Goal: Obtain resource: Download file/media

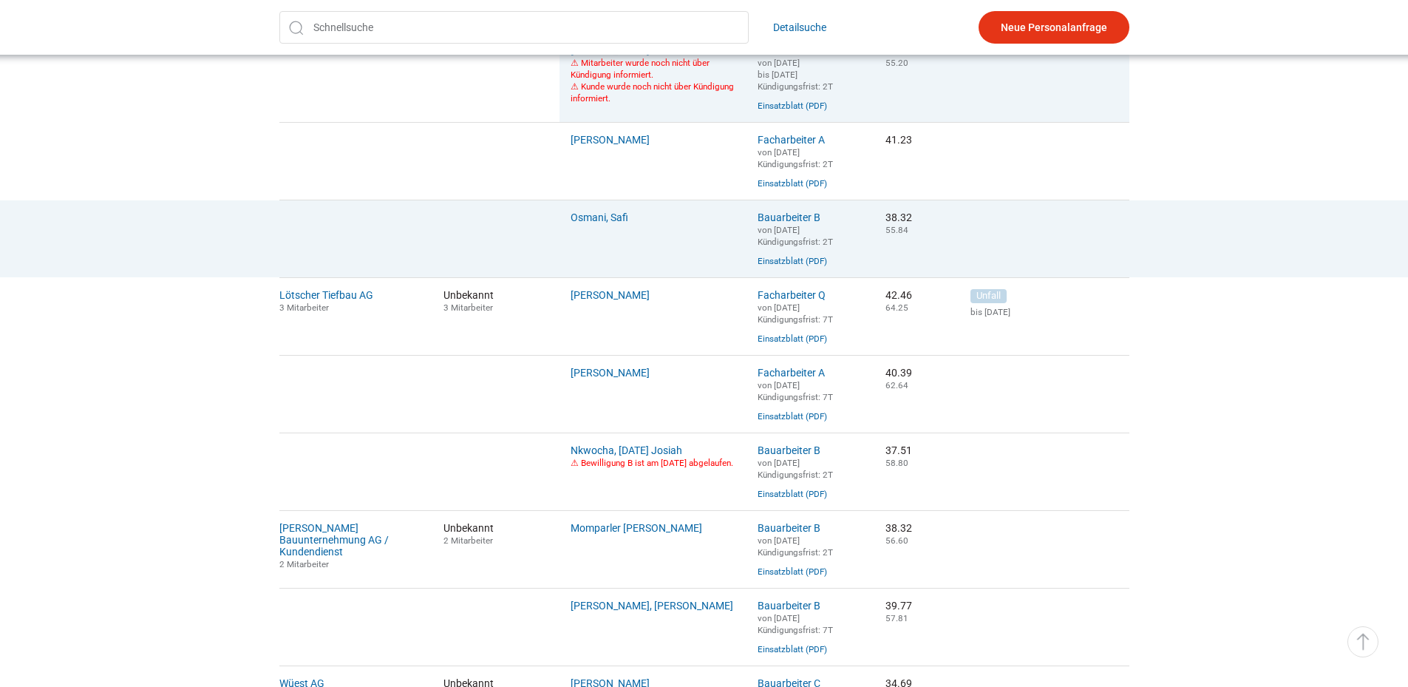
scroll to position [665, 0]
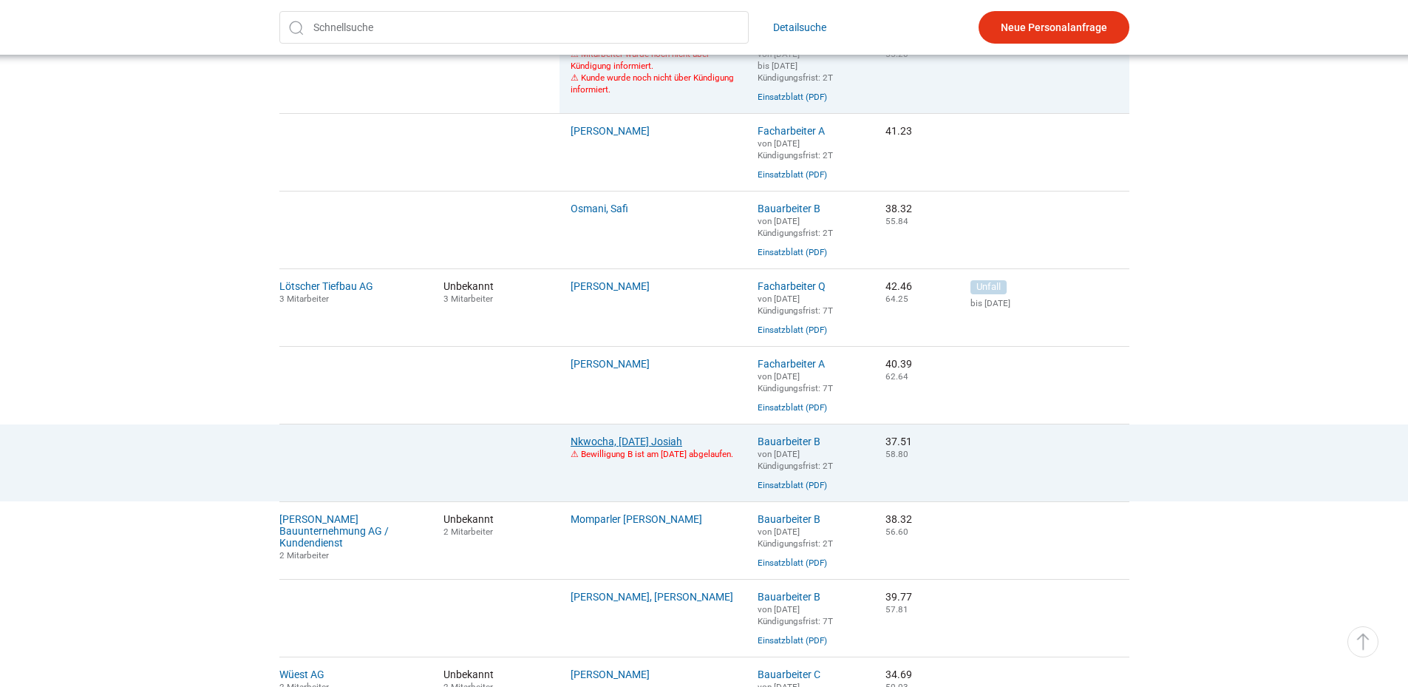
click at [618, 447] on link "Nkwocha, Sunday Josiah" at bounding box center [627, 441] width 112 height 12
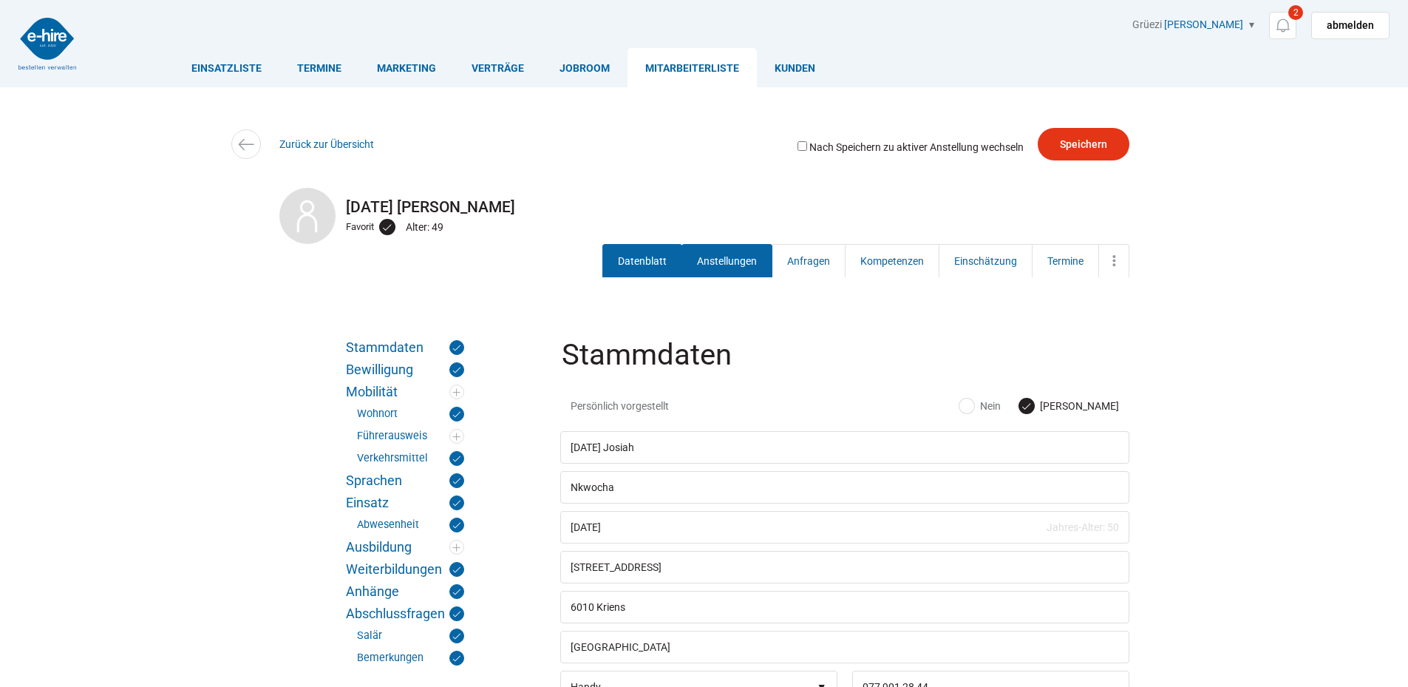
click at [730, 262] on link "Anstellungen" at bounding box center [727, 260] width 91 height 33
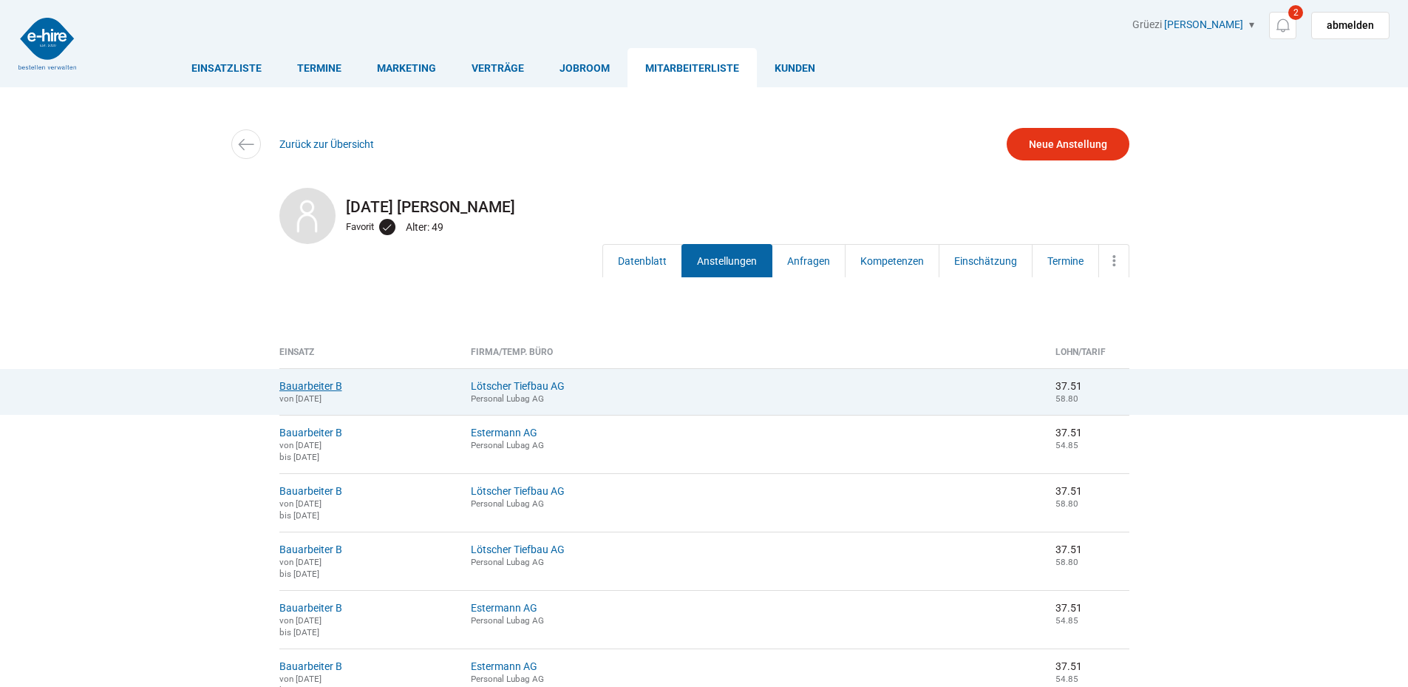
click at [290, 389] on link "Bauarbeiter B" at bounding box center [310, 386] width 63 height 12
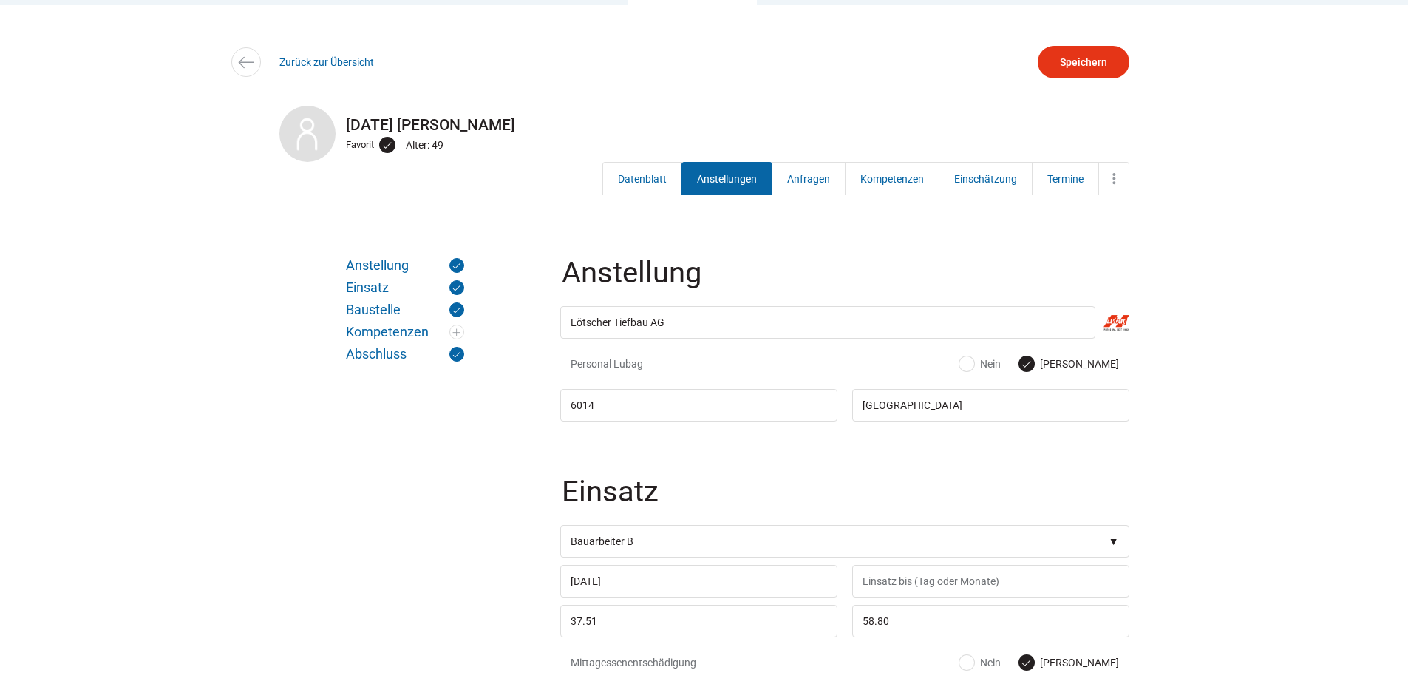
scroll to position [370, 0]
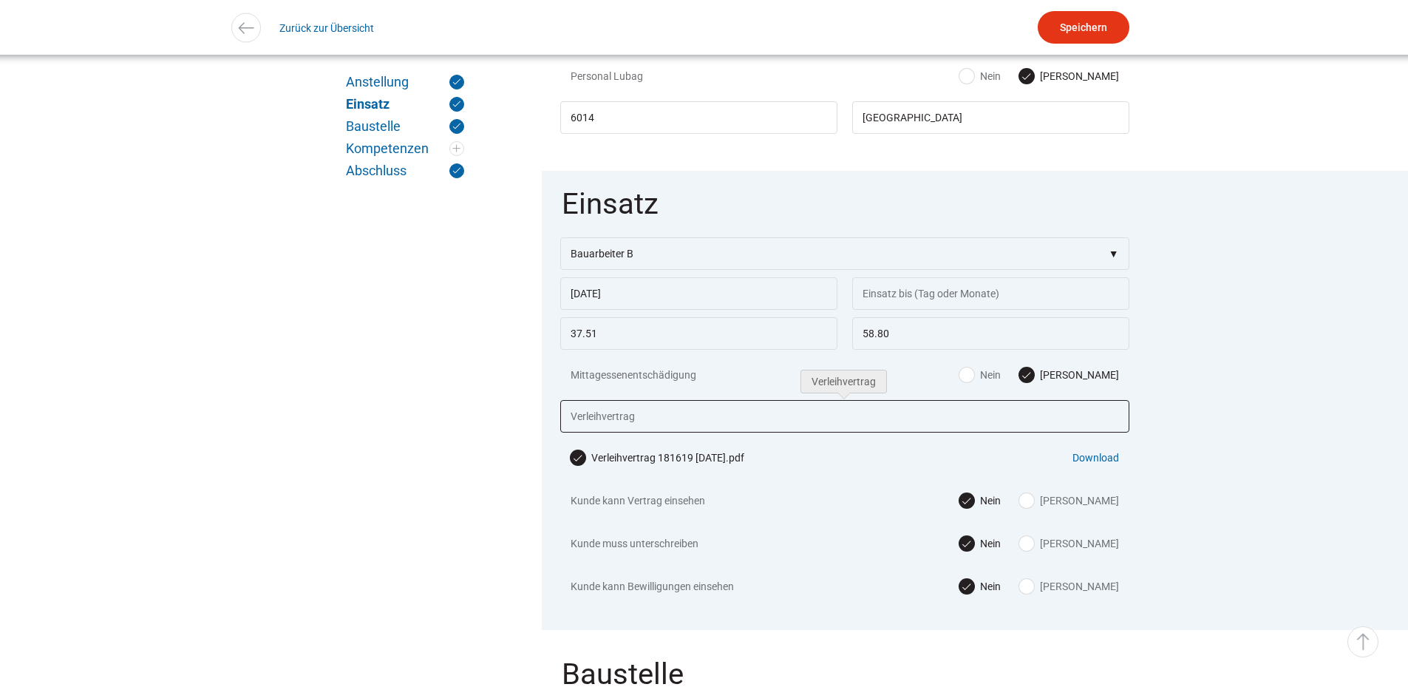
click at [603, 421] on input "text" at bounding box center [844, 416] width 569 height 33
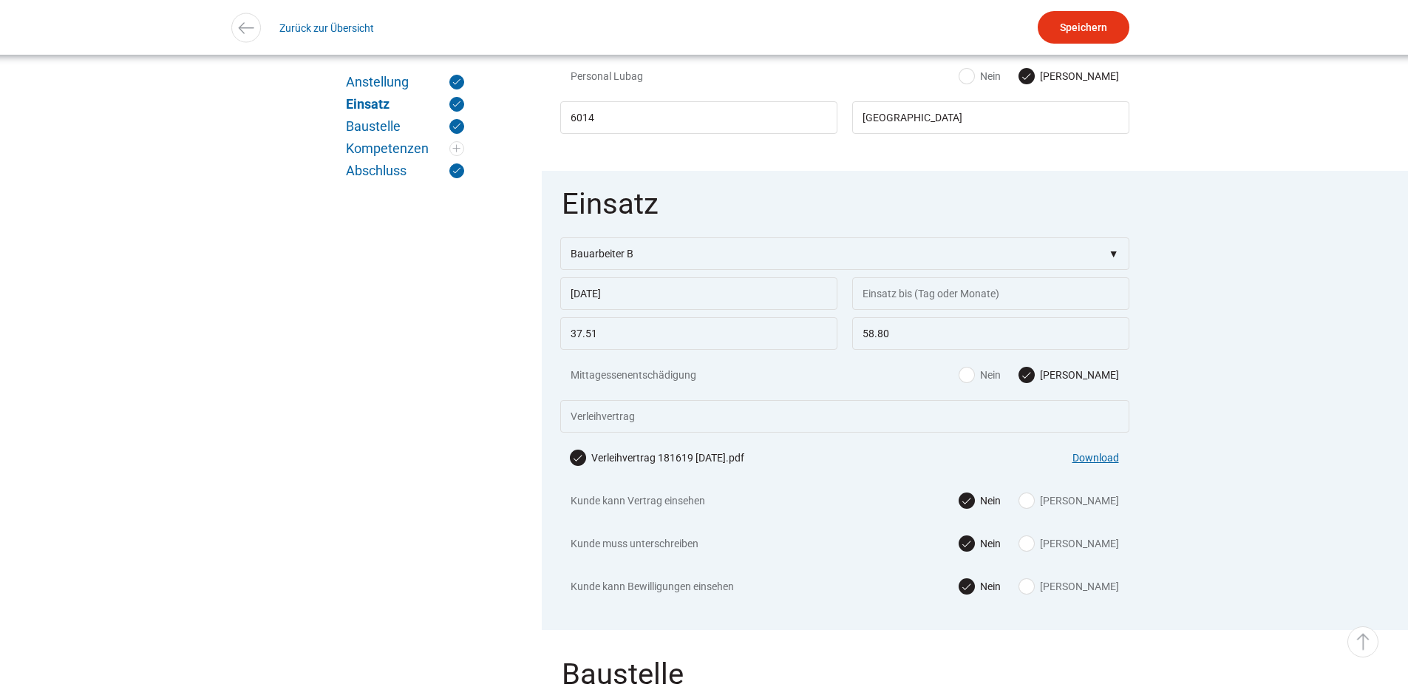
click at [1099, 462] on link "Download" at bounding box center [1096, 458] width 47 height 12
